Goal: Find contact information: Find contact information

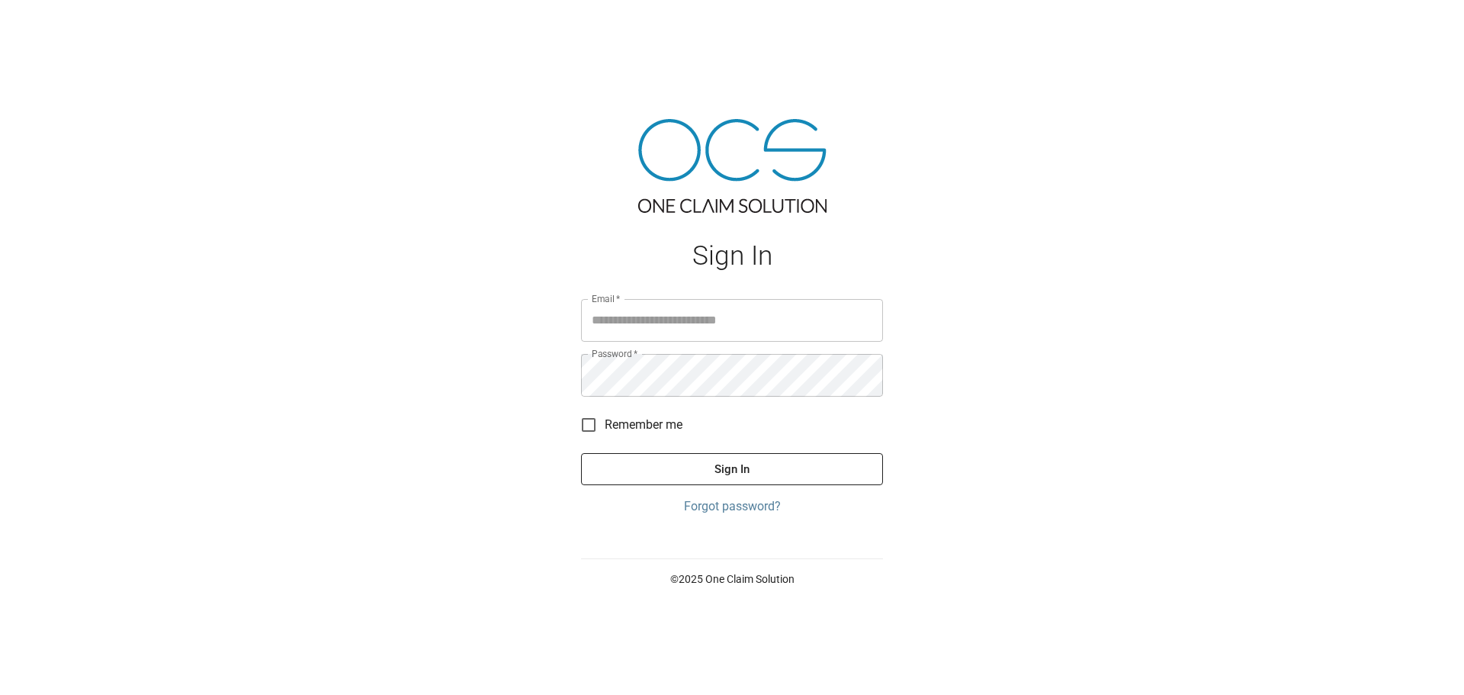
type input "**********"
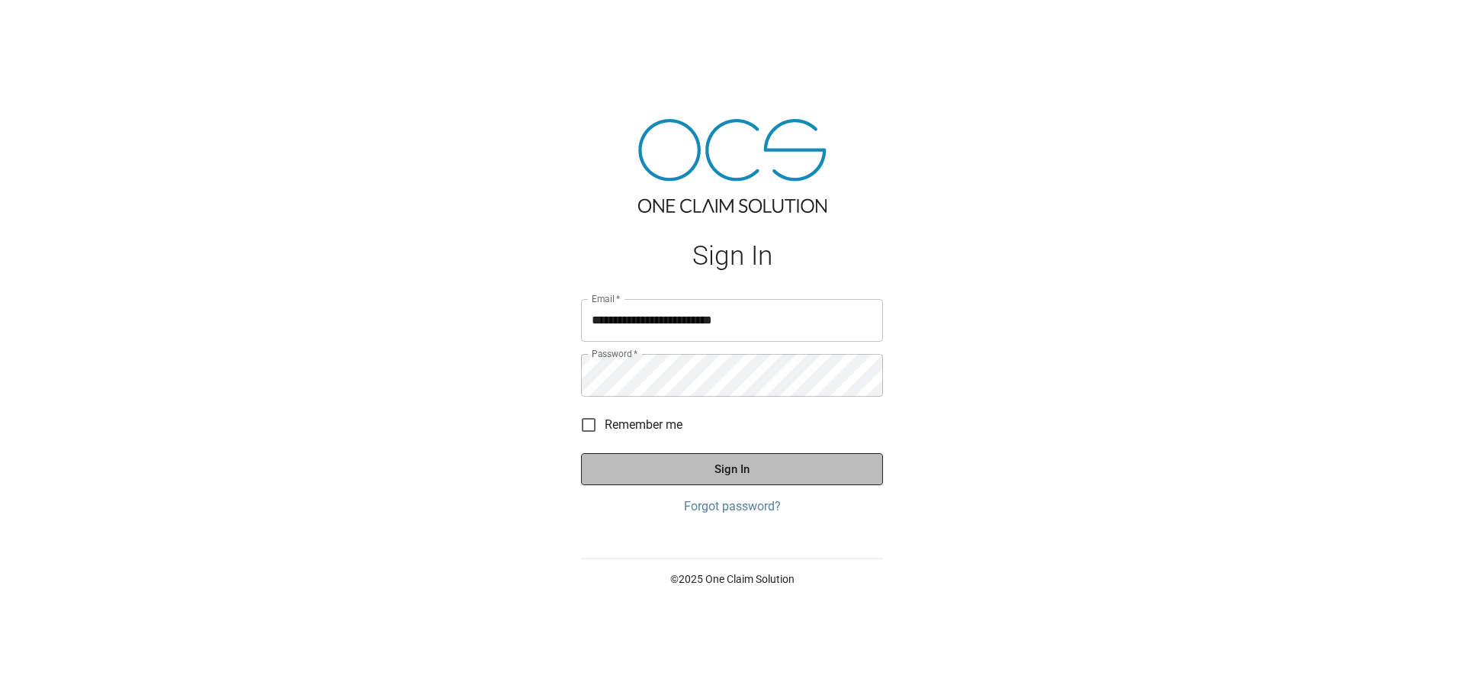
click at [665, 480] on button "Sign In" at bounding box center [732, 469] width 302 height 32
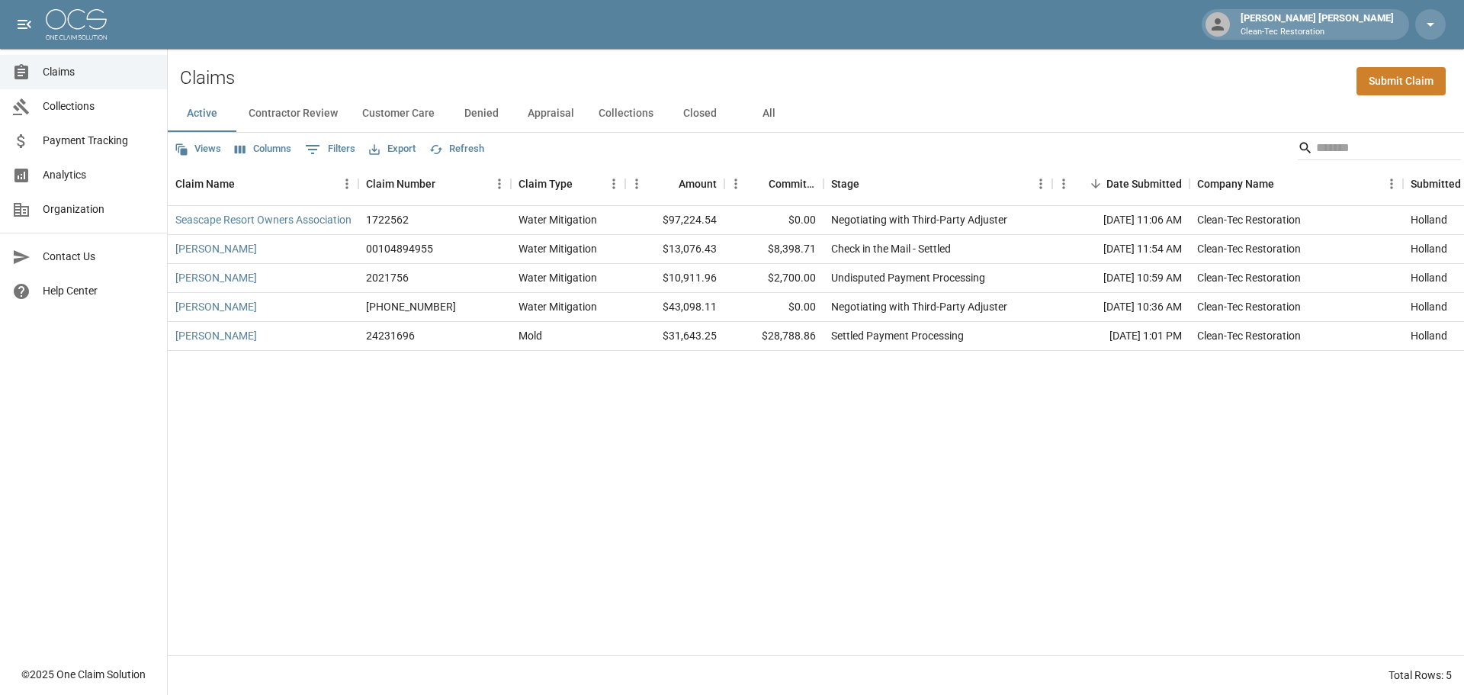
drag, startPoint x: 72, startPoint y: 260, endPoint x: 82, endPoint y: 262, distance: 10.2
click at [72, 260] on span "Contact Us" at bounding box center [99, 257] width 112 height 16
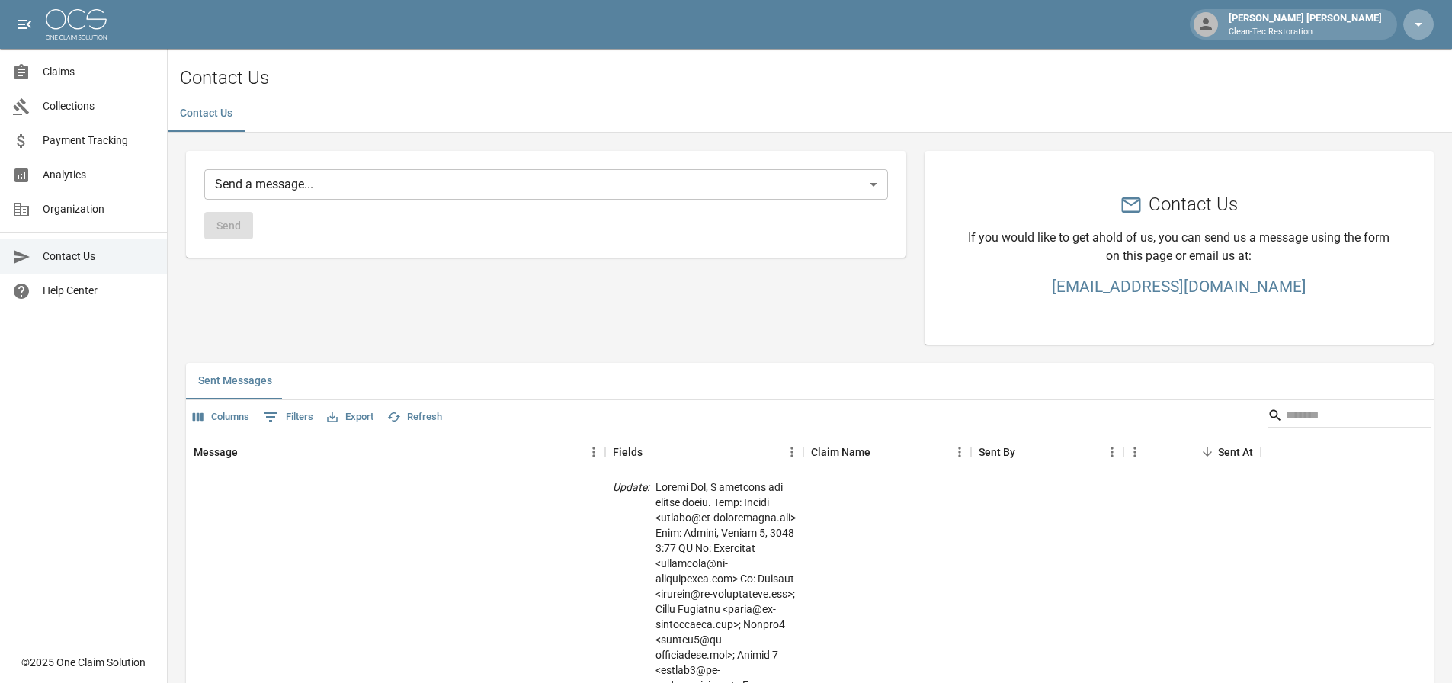
click at [1420, 30] on icon "button" at bounding box center [1419, 24] width 18 height 18
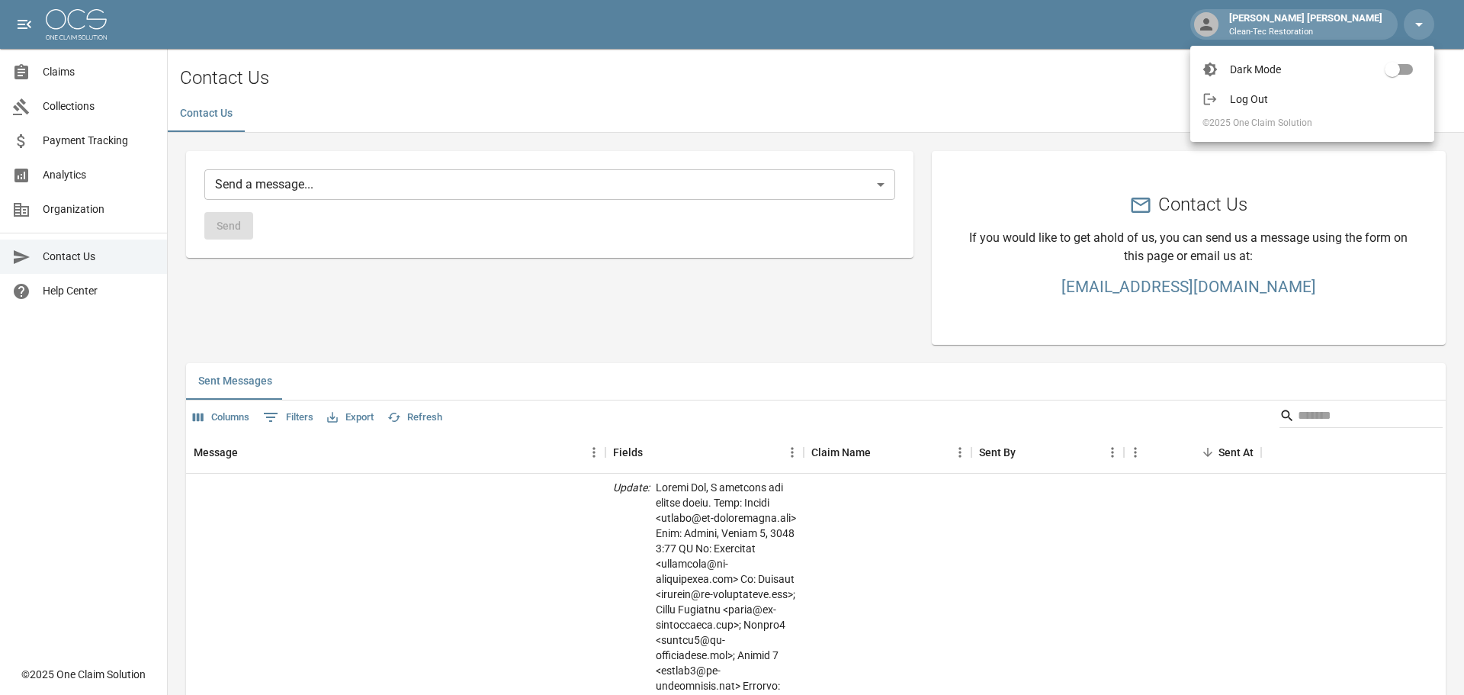
click at [1023, 91] on div at bounding box center [732, 347] width 1464 height 695
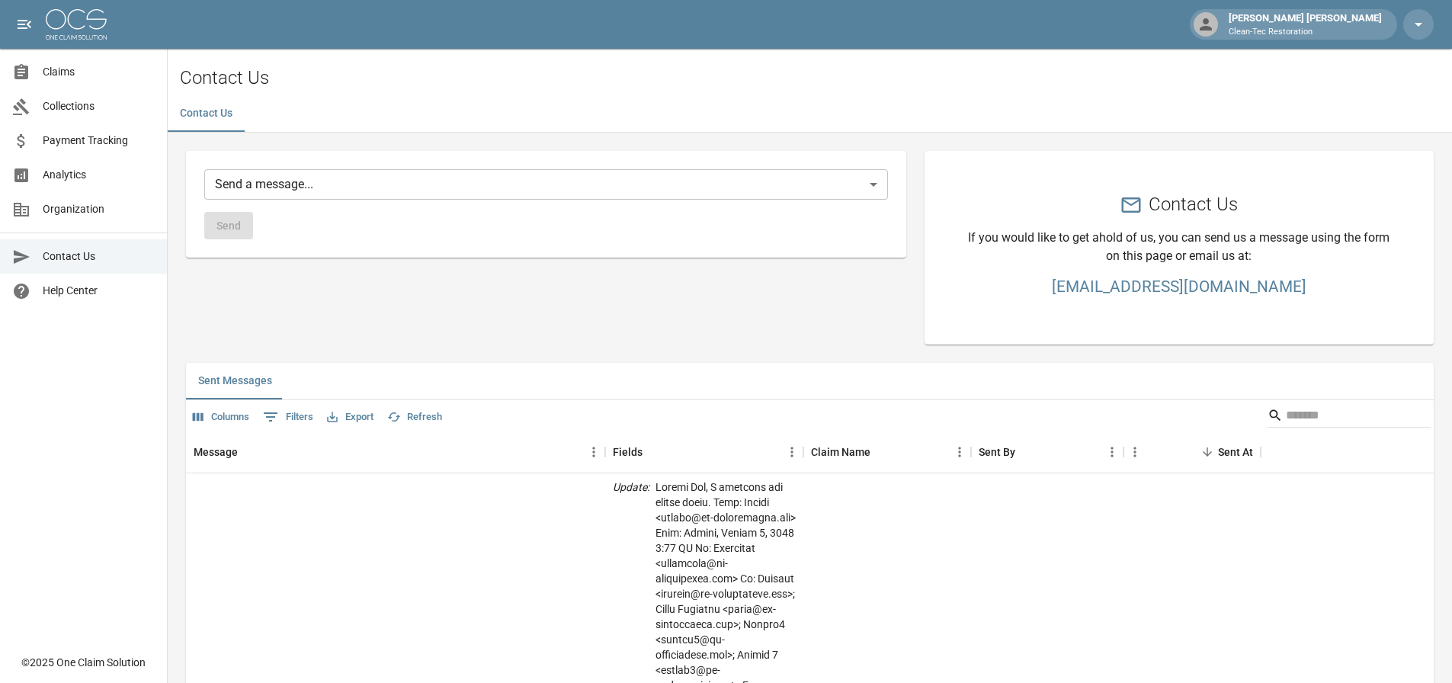
click at [59, 206] on span "Organization" at bounding box center [99, 209] width 112 height 16
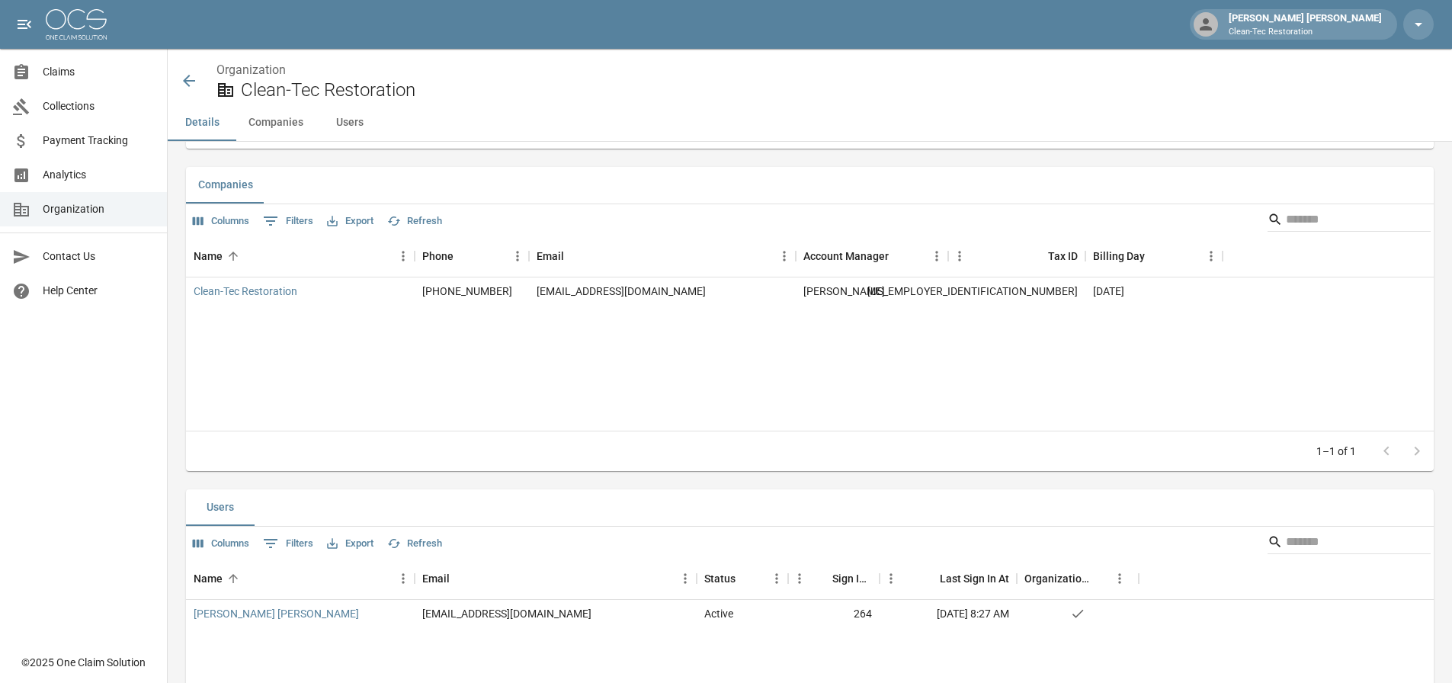
scroll to position [55, 0]
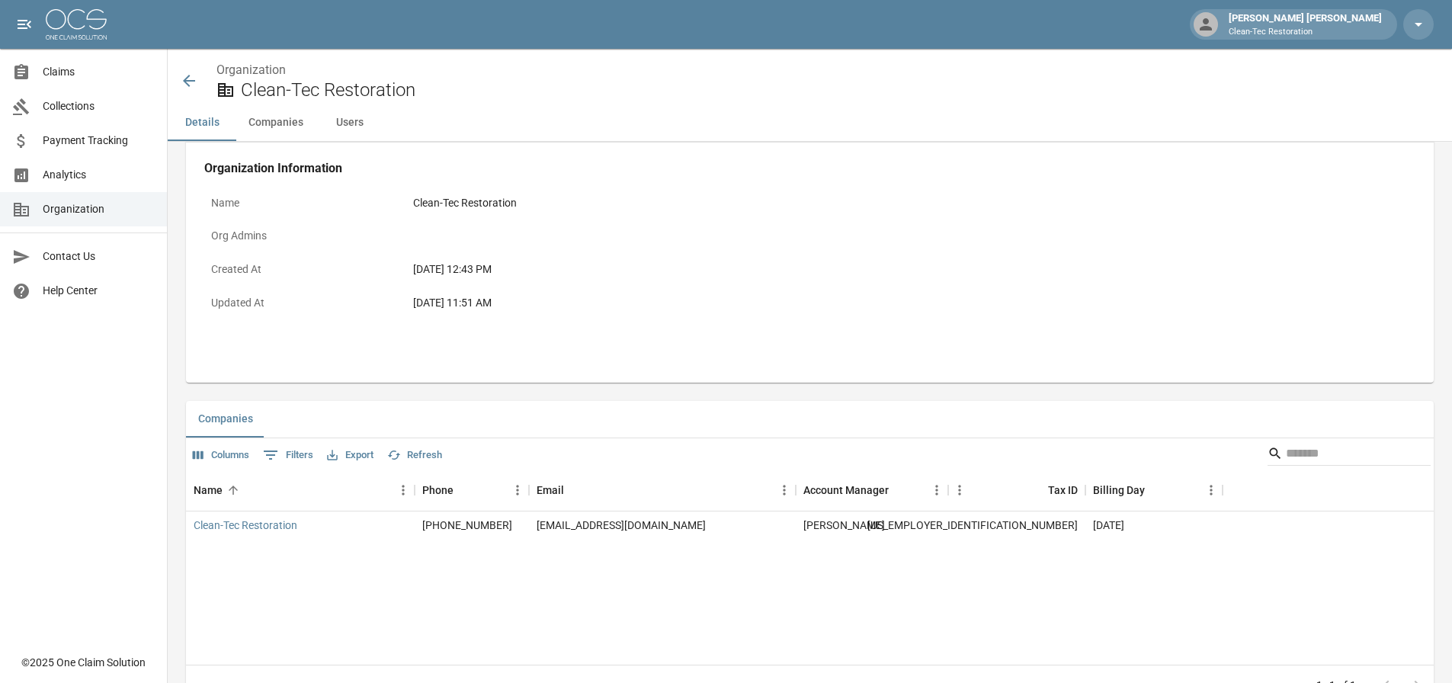
click at [27, 26] on icon "open drawer" at bounding box center [24, 24] width 18 height 18
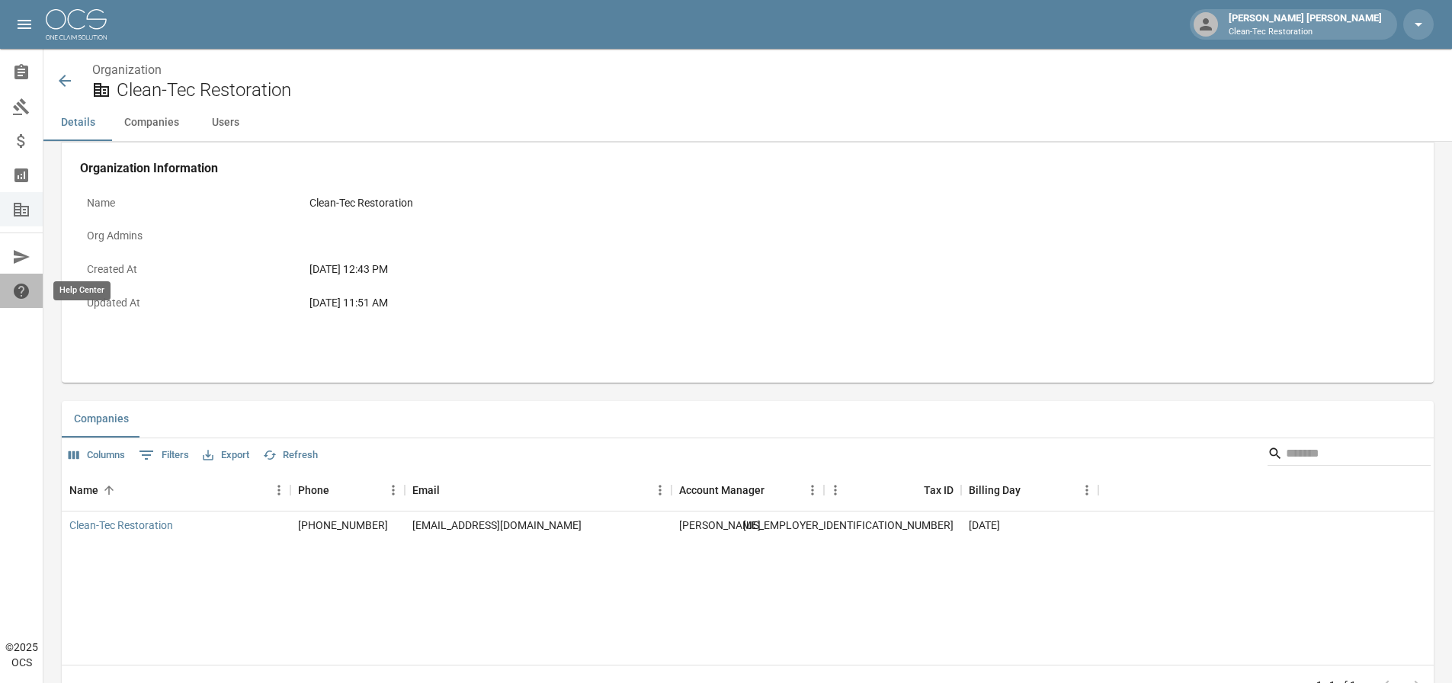
click at [18, 286] on icon "Help Center" at bounding box center [21, 291] width 15 height 15
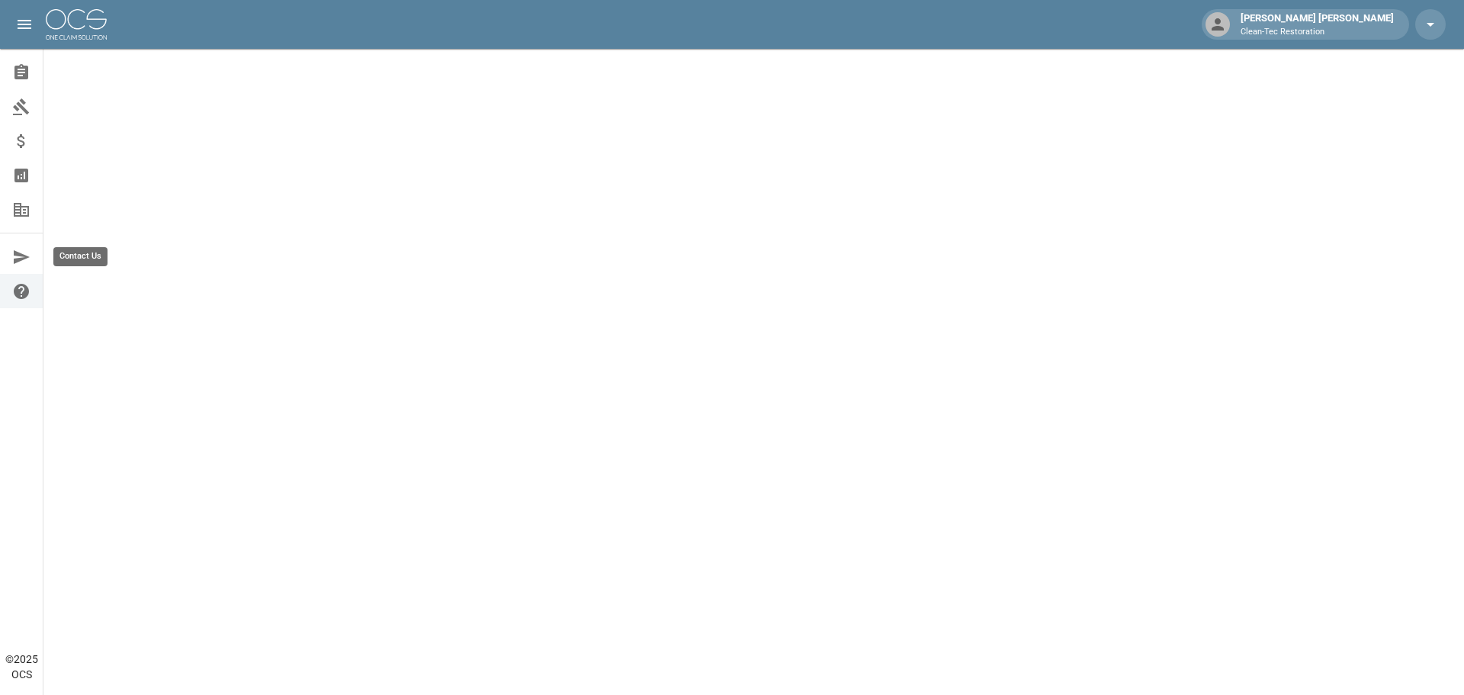
click at [21, 257] on icon "Contact Us" at bounding box center [21, 257] width 18 height 18
